Goal: Task Accomplishment & Management: Use online tool/utility

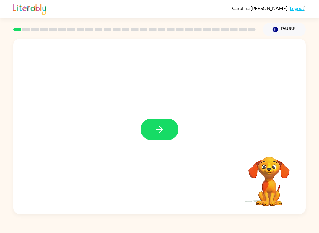
click at [158, 128] on icon "button" at bounding box center [159, 129] width 10 height 10
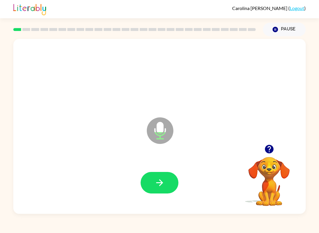
click at [161, 183] on icon "button" at bounding box center [159, 182] width 7 height 7
click at [154, 186] on button "button" at bounding box center [159, 183] width 38 height 22
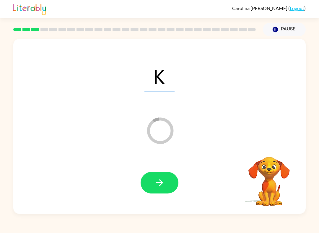
click at [160, 181] on icon "button" at bounding box center [159, 182] width 7 height 7
click at [158, 188] on icon "button" at bounding box center [159, 183] width 10 height 10
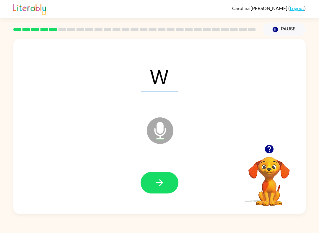
click at [154, 177] on button "button" at bounding box center [159, 183] width 38 height 22
click at [157, 182] on icon "button" at bounding box center [159, 183] width 10 height 10
click at [161, 182] on icon "button" at bounding box center [159, 182] width 7 height 7
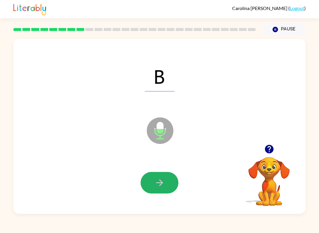
click at [157, 175] on button "button" at bounding box center [159, 183] width 38 height 22
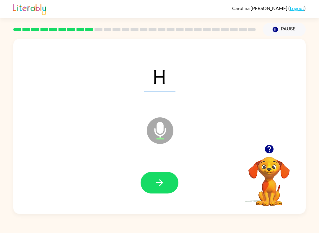
click at [160, 182] on icon "button" at bounding box center [159, 183] width 10 height 10
click at [156, 178] on icon "button" at bounding box center [159, 183] width 10 height 10
click at [162, 177] on button "button" at bounding box center [159, 183] width 38 height 22
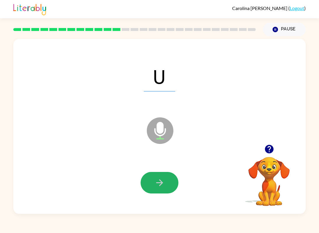
click at [159, 179] on icon "button" at bounding box center [159, 183] width 10 height 10
click at [152, 186] on button "button" at bounding box center [159, 183] width 38 height 22
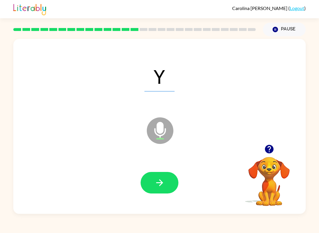
click at [162, 183] on icon "button" at bounding box center [159, 182] width 7 height 7
click at [157, 179] on icon "button" at bounding box center [159, 183] width 10 height 10
click at [152, 176] on button "button" at bounding box center [159, 183] width 38 height 22
click at [156, 184] on icon "button" at bounding box center [159, 183] width 10 height 10
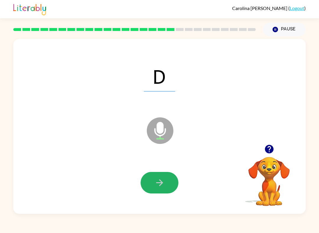
click at [156, 180] on icon "button" at bounding box center [159, 183] width 10 height 10
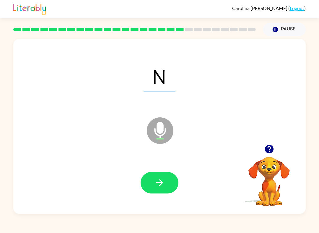
click at [155, 184] on icon "button" at bounding box center [159, 183] width 10 height 10
click at [159, 185] on icon "button" at bounding box center [159, 183] width 10 height 10
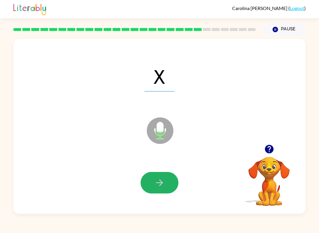
click at [157, 193] on button "button" at bounding box center [159, 183] width 38 height 22
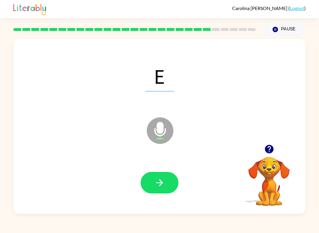
click at [160, 176] on button "button" at bounding box center [159, 183] width 38 height 22
click at [153, 180] on button "button" at bounding box center [159, 183] width 38 height 22
click at [162, 179] on icon "button" at bounding box center [159, 183] width 10 height 10
click at [158, 183] on icon "button" at bounding box center [159, 183] width 10 height 10
click at [161, 181] on icon "button" at bounding box center [159, 183] width 10 height 10
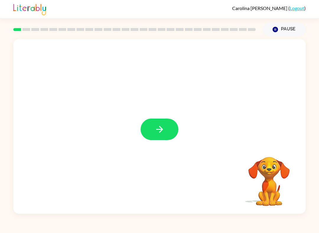
click at [169, 130] on button "button" at bounding box center [159, 130] width 38 height 22
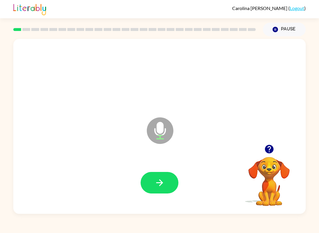
click at [163, 183] on icon "button" at bounding box center [159, 183] width 10 height 10
click at [155, 181] on icon "button" at bounding box center [159, 183] width 10 height 10
click at [170, 177] on button "button" at bounding box center [159, 183] width 38 height 22
click at [165, 178] on button "button" at bounding box center [159, 183] width 38 height 22
click at [160, 181] on icon "button" at bounding box center [159, 182] width 7 height 7
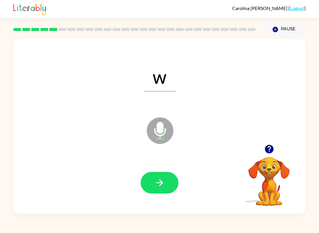
click at [165, 179] on button "button" at bounding box center [159, 183] width 38 height 22
click at [167, 178] on button "button" at bounding box center [159, 183] width 38 height 22
click at [175, 182] on button "button" at bounding box center [159, 183] width 38 height 22
click at [163, 180] on icon "button" at bounding box center [159, 183] width 10 height 10
click at [163, 182] on icon "button" at bounding box center [159, 183] width 10 height 10
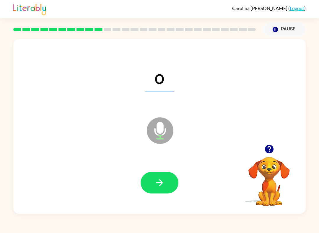
click at [165, 182] on button "button" at bounding box center [159, 183] width 38 height 22
click at [164, 182] on icon "button" at bounding box center [159, 183] width 10 height 10
click at [167, 183] on button "button" at bounding box center [159, 183] width 38 height 22
click at [161, 182] on icon "button" at bounding box center [159, 182] width 7 height 7
click at [171, 182] on button "button" at bounding box center [159, 183] width 38 height 22
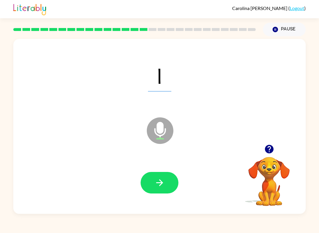
click at [157, 180] on icon "button" at bounding box center [159, 183] width 10 height 10
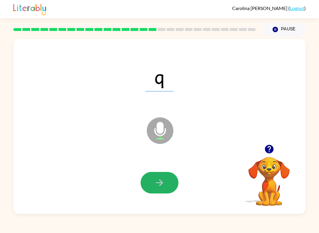
click at [168, 183] on button "button" at bounding box center [159, 183] width 38 height 22
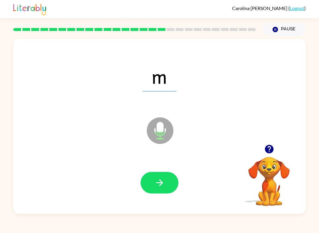
click at [284, 28] on button "Pause Pause" at bounding box center [283, 30] width 43 height 14
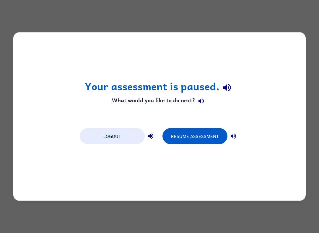
click at [193, 136] on button "Resume Assessment" at bounding box center [194, 136] width 65 height 16
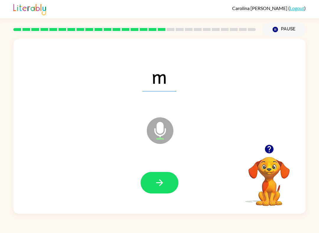
click at [163, 175] on button "button" at bounding box center [159, 183] width 38 height 22
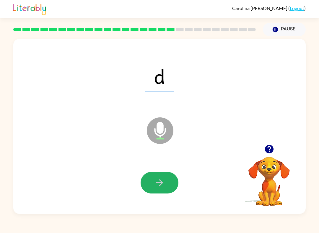
click at [155, 180] on icon "button" at bounding box center [159, 183] width 10 height 10
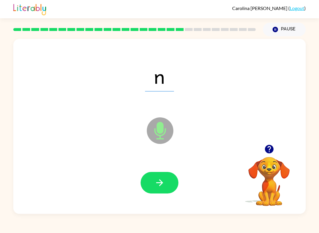
click at [164, 185] on icon "button" at bounding box center [159, 183] width 10 height 10
click at [154, 185] on button "button" at bounding box center [159, 183] width 38 height 22
click at [173, 182] on button "button" at bounding box center [159, 183] width 38 height 22
click at [160, 188] on icon "button" at bounding box center [159, 183] width 10 height 10
click at [164, 179] on icon "button" at bounding box center [159, 183] width 10 height 10
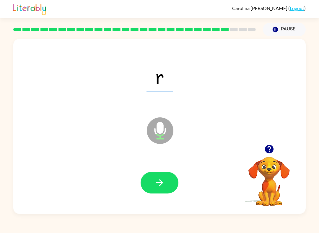
click at [162, 182] on icon "button" at bounding box center [159, 183] width 10 height 10
click at [164, 182] on icon "button" at bounding box center [159, 183] width 10 height 10
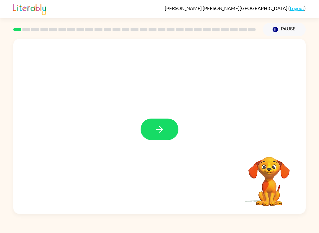
click at [158, 133] on icon "button" at bounding box center [159, 129] width 10 height 10
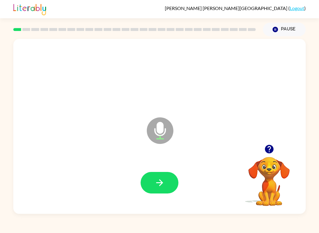
click at [156, 178] on icon "button" at bounding box center [159, 183] width 10 height 10
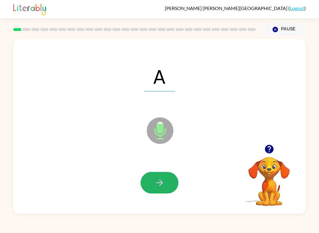
click at [155, 182] on icon "button" at bounding box center [159, 183] width 10 height 10
click at [158, 187] on icon "button" at bounding box center [159, 183] width 10 height 10
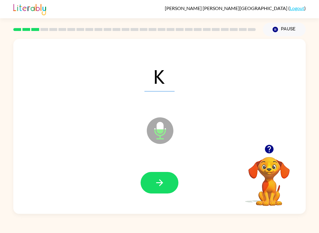
click at [158, 179] on icon "button" at bounding box center [159, 183] width 10 height 10
click at [148, 181] on button "button" at bounding box center [159, 183] width 38 height 22
click at [156, 180] on icon "button" at bounding box center [159, 183] width 10 height 10
click at [156, 181] on icon "button" at bounding box center [159, 183] width 10 height 10
click at [165, 177] on button "button" at bounding box center [159, 183] width 38 height 22
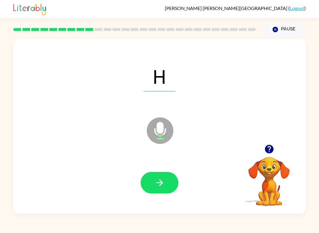
click at [144, 176] on button "button" at bounding box center [159, 183] width 38 height 22
click at [163, 185] on icon "button" at bounding box center [159, 183] width 10 height 10
click at [153, 181] on button "button" at bounding box center [159, 183] width 38 height 22
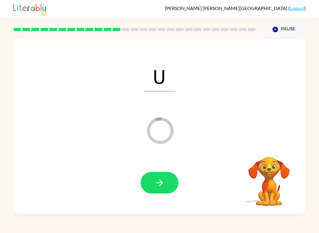
click at [146, 173] on button "button" at bounding box center [159, 183] width 38 height 22
click at [154, 184] on button "button" at bounding box center [159, 183] width 38 height 22
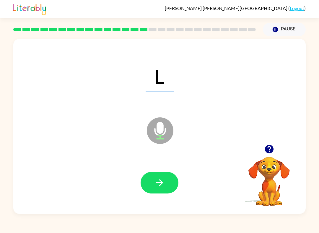
click at [152, 189] on button "button" at bounding box center [159, 183] width 38 height 22
click at [149, 181] on button "button" at bounding box center [159, 183] width 38 height 22
click at [148, 182] on button "button" at bounding box center [159, 183] width 38 height 22
click at [164, 182] on icon "button" at bounding box center [159, 183] width 10 height 10
click at [145, 189] on button "button" at bounding box center [159, 183] width 38 height 22
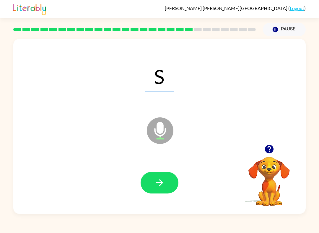
click at [146, 186] on button "button" at bounding box center [159, 183] width 38 height 22
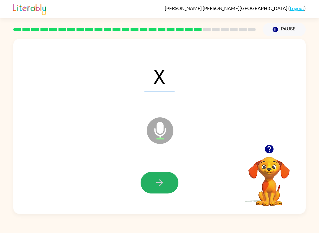
click at [152, 179] on button "button" at bounding box center [159, 183] width 38 height 22
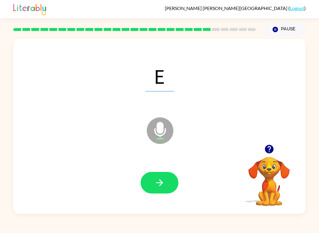
click at [132, 188] on div at bounding box center [159, 182] width 280 height 50
click at [148, 179] on button "button" at bounding box center [159, 183] width 38 height 22
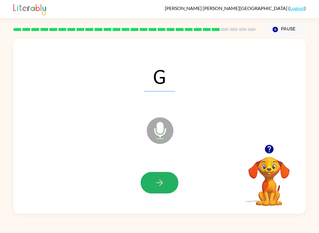
click at [144, 183] on button "button" at bounding box center [159, 183] width 38 height 22
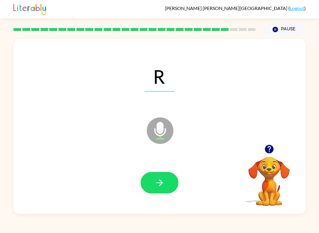
click at [150, 183] on button "button" at bounding box center [159, 183] width 38 height 22
click at [151, 181] on button "button" at bounding box center [159, 183] width 38 height 22
click at [151, 178] on button "button" at bounding box center [159, 183] width 38 height 22
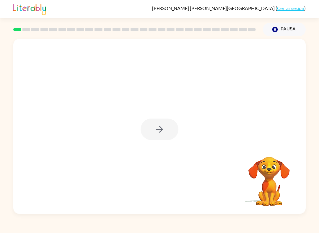
click at [159, 128] on div at bounding box center [159, 130] width 38 height 22
click at [158, 127] on div at bounding box center [159, 130] width 38 height 22
click at [164, 129] on div at bounding box center [159, 130] width 38 height 22
click at [154, 125] on icon "button" at bounding box center [159, 129] width 10 height 10
click at [160, 124] on div at bounding box center [145, 115] width 252 height 23
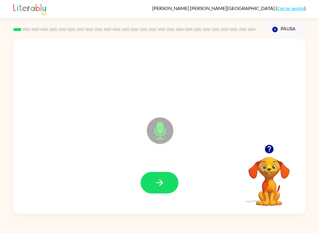
click at [155, 186] on icon "button" at bounding box center [159, 183] width 10 height 10
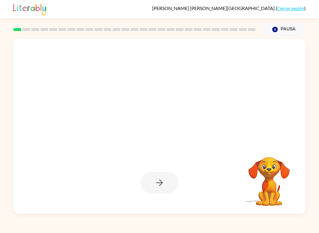
click at [163, 180] on div at bounding box center [159, 183] width 38 height 22
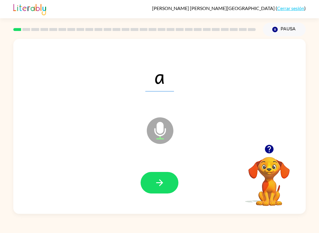
click at [150, 178] on button "button" at bounding box center [159, 183] width 38 height 22
click at [163, 174] on button "button" at bounding box center [159, 183] width 38 height 22
click at [161, 179] on icon "button" at bounding box center [159, 183] width 10 height 10
click at [155, 179] on icon "button" at bounding box center [159, 183] width 10 height 10
click at [152, 174] on button "button" at bounding box center [159, 183] width 38 height 22
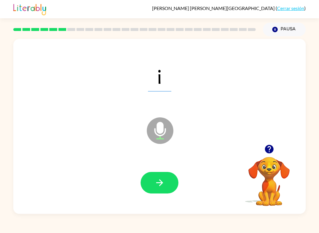
click at [157, 180] on icon "button" at bounding box center [159, 183] width 10 height 10
click at [162, 173] on button "button" at bounding box center [159, 183] width 38 height 22
click at [161, 176] on button "button" at bounding box center [159, 183] width 38 height 22
click at [161, 183] on icon "button" at bounding box center [159, 182] width 7 height 7
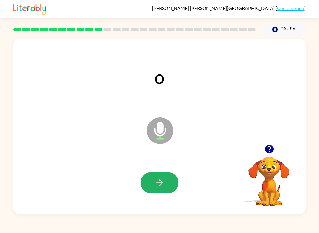
click at [162, 181] on icon "button" at bounding box center [159, 183] width 10 height 10
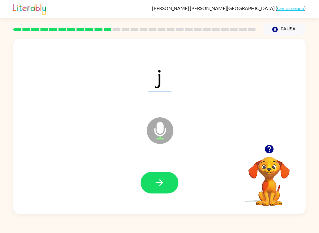
click at [152, 178] on button "button" at bounding box center [159, 183] width 38 height 22
click at [161, 166] on div at bounding box center [159, 182] width 280 height 50
click at [159, 180] on icon "button" at bounding box center [159, 183] width 10 height 10
click at [167, 165] on div at bounding box center [159, 182] width 280 height 50
click at [160, 175] on button "button" at bounding box center [159, 183] width 38 height 22
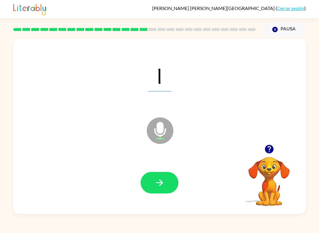
click at [153, 180] on button "button" at bounding box center [159, 183] width 38 height 22
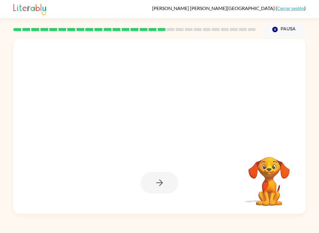
click at [167, 185] on div at bounding box center [159, 183] width 38 height 22
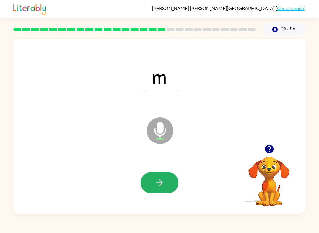
click at [152, 181] on button "button" at bounding box center [159, 183] width 38 height 22
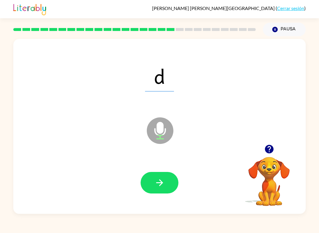
click at [151, 179] on button "button" at bounding box center [159, 183] width 38 height 22
click at [150, 180] on button "button" at bounding box center [159, 183] width 38 height 22
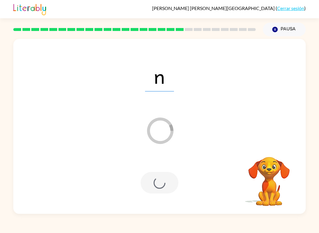
click at [152, 187] on div at bounding box center [159, 183] width 38 height 22
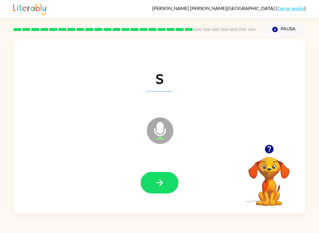
click at [167, 181] on button "button" at bounding box center [159, 183] width 38 height 22
click at [159, 177] on button "button" at bounding box center [159, 183] width 38 height 22
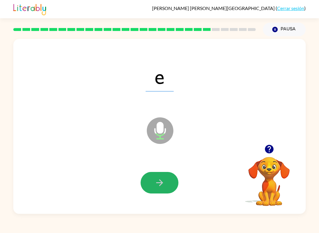
click at [152, 178] on button "button" at bounding box center [159, 183] width 38 height 22
click at [160, 186] on icon "button" at bounding box center [159, 183] width 10 height 10
click at [161, 175] on button "button" at bounding box center [159, 183] width 38 height 22
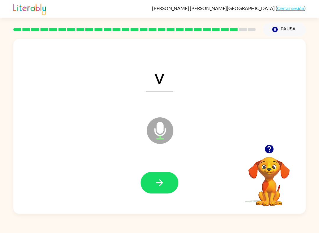
click at [157, 187] on icon "button" at bounding box center [159, 183] width 10 height 10
click at [158, 183] on icon "button" at bounding box center [159, 183] width 10 height 10
